Goal: Information Seeking & Learning: Learn about a topic

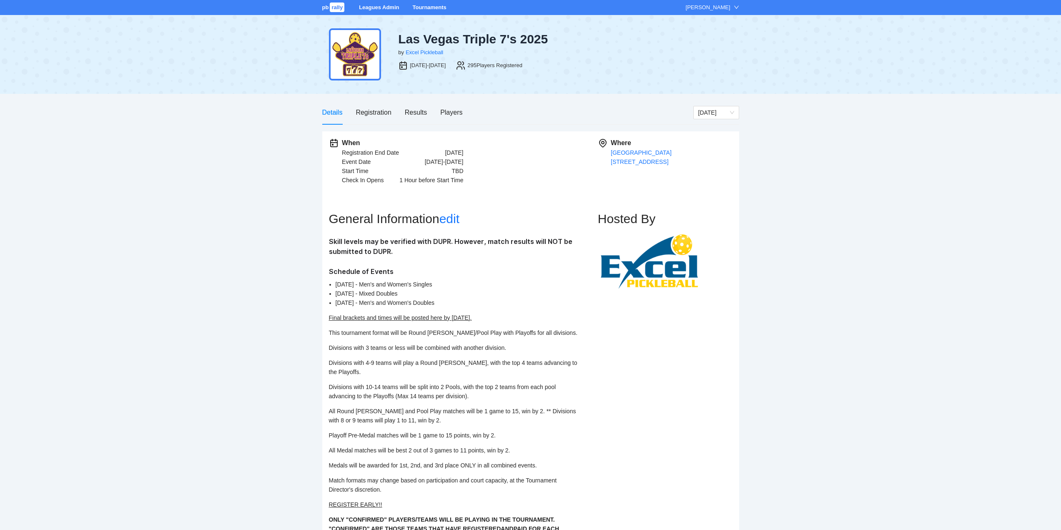
click at [419, 6] on link "Tournaments" at bounding box center [429, 7] width 34 height 6
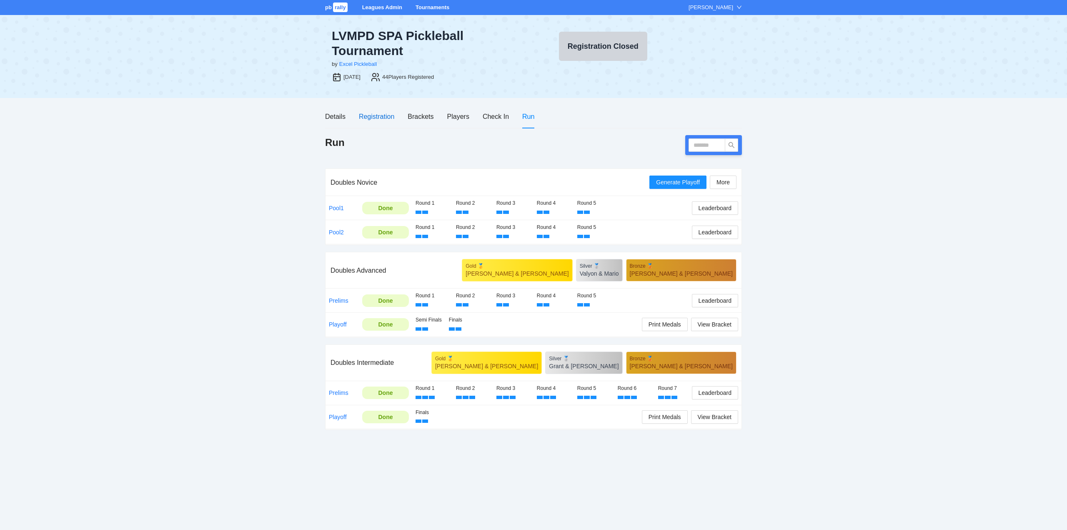
click at [376, 115] on div "Registration" at bounding box center [376, 116] width 35 height 10
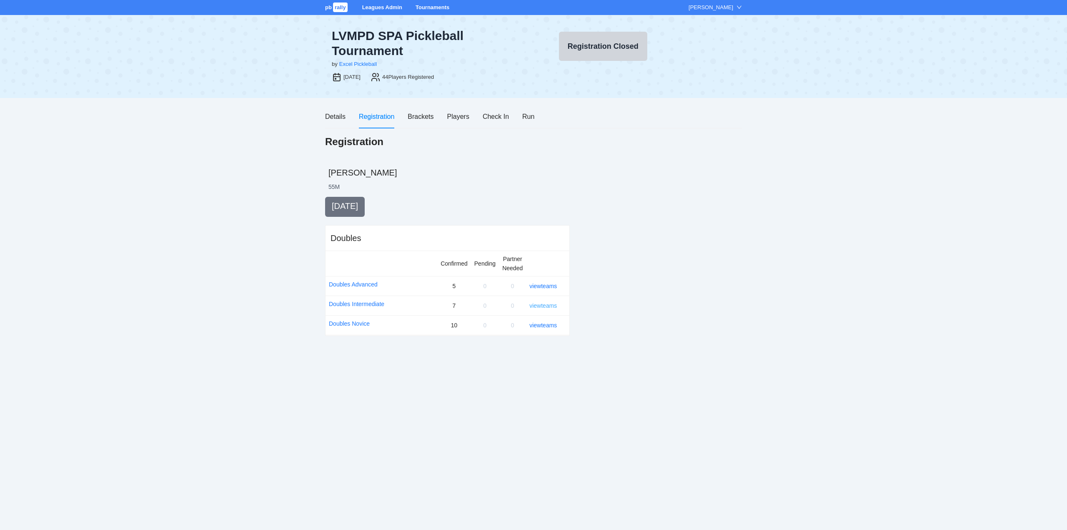
click at [538, 304] on link "view teams" at bounding box center [543, 305] width 28 height 7
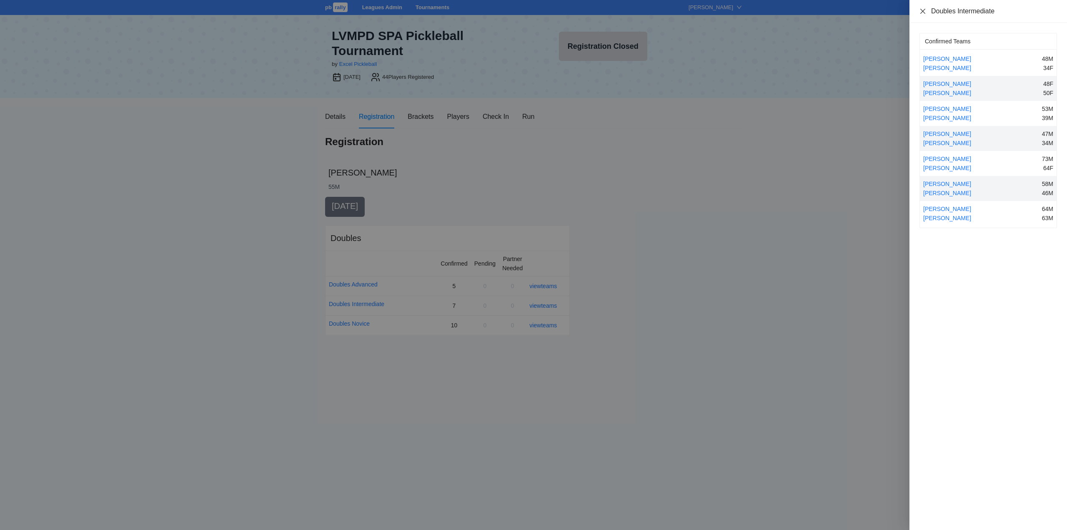
click at [922, 11] on icon "close" at bounding box center [922, 11] width 7 height 7
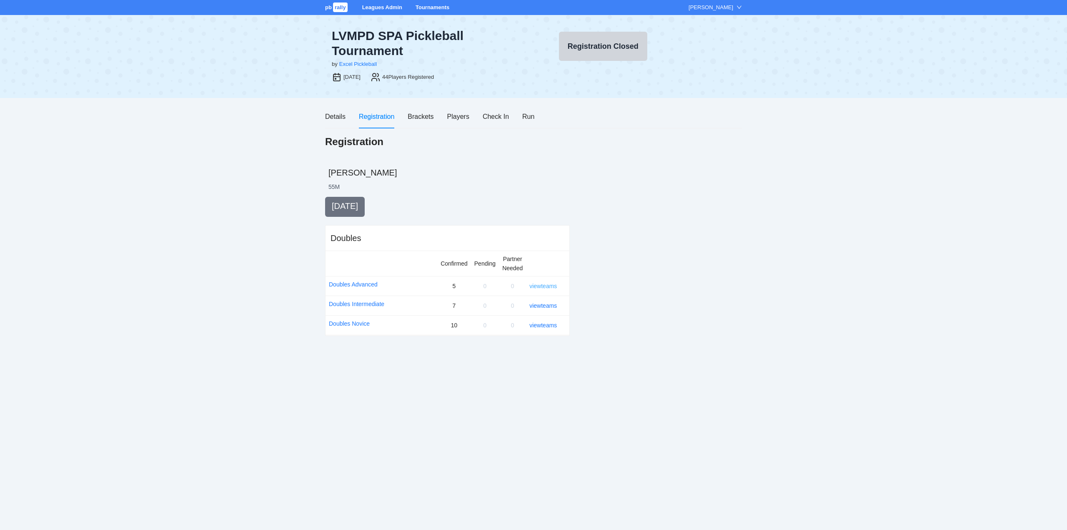
click at [547, 285] on link "view teams" at bounding box center [543, 286] width 28 height 7
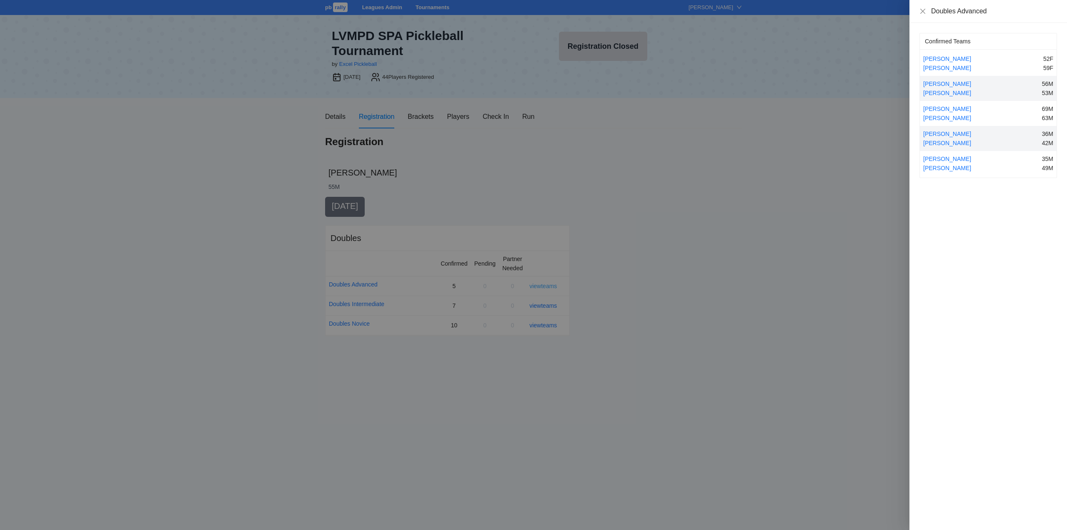
click at [547, 285] on div at bounding box center [533, 265] width 1067 height 530
